Goal: Check status: Check status

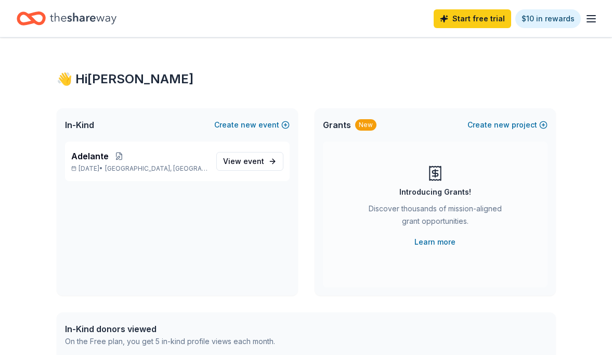
click at [248, 164] on span "event" at bounding box center [253, 161] width 21 height 9
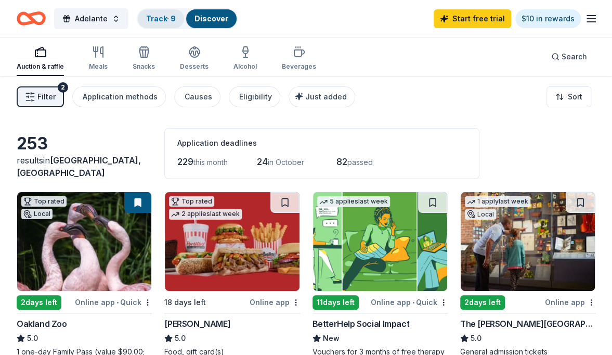
click at [169, 20] on link "Track · 9" at bounding box center [161, 18] width 30 height 9
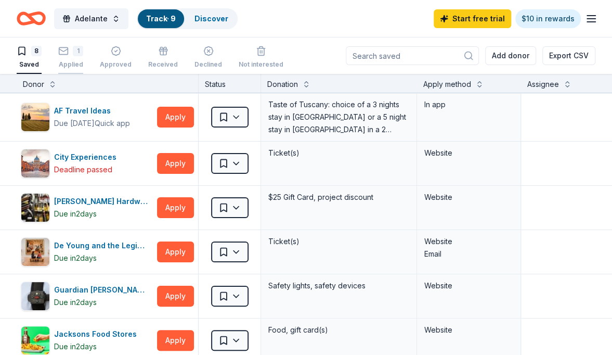
click at [68, 59] on div "1 Applied" at bounding box center [70, 57] width 25 height 23
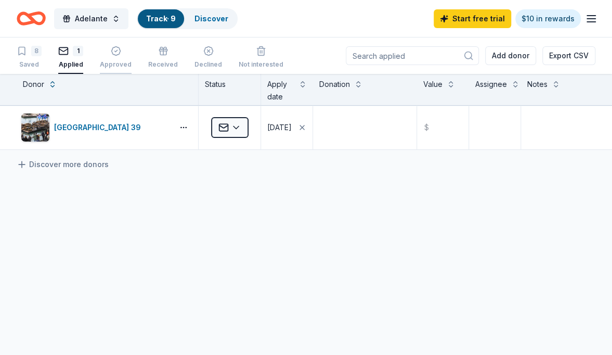
click at [119, 53] on icon "button" at bounding box center [116, 51] width 10 height 10
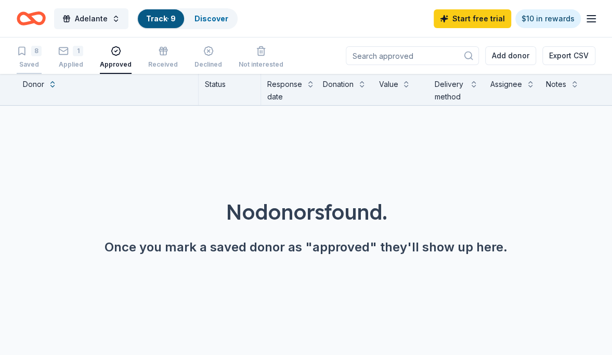
click at [27, 59] on div "8 Saved" at bounding box center [29, 57] width 25 height 23
